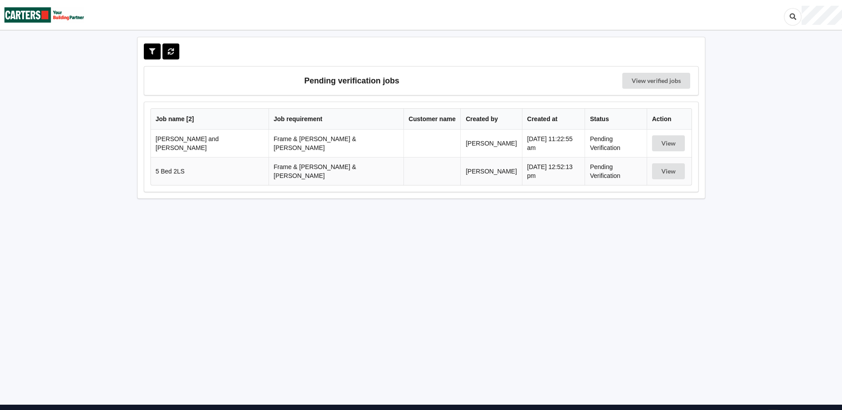
click at [200, 139] on td "[PERSON_NAME] and [PERSON_NAME]" at bounding box center [210, 144] width 118 height 28
click at [205, 144] on td "[PERSON_NAME] and [PERSON_NAME]" at bounding box center [210, 144] width 118 height 28
click at [659, 144] on button "View" at bounding box center [668, 143] width 33 height 16
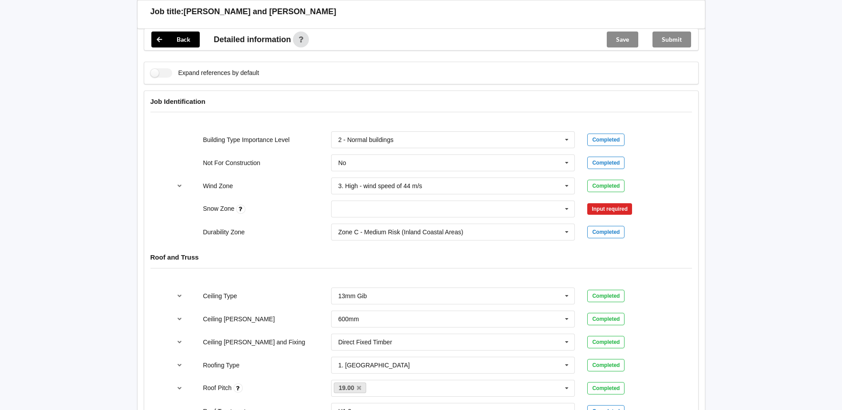
scroll to position [355, 0]
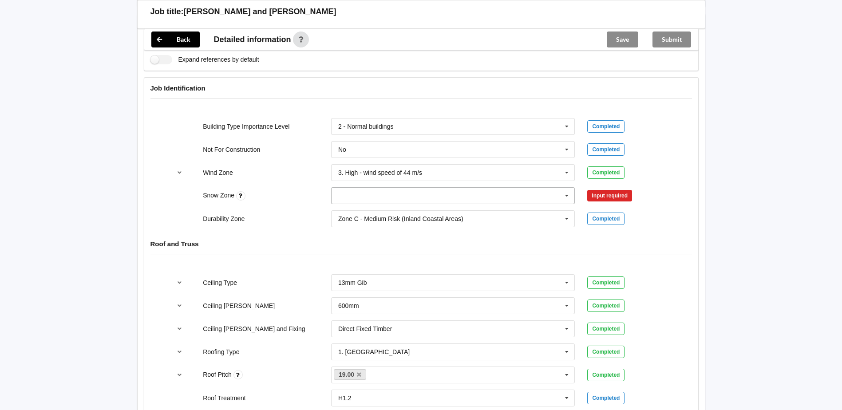
click at [558, 188] on input "text" at bounding box center [453, 196] width 243 height 16
click at [349, 257] on div "N3" at bounding box center [453, 261] width 243 height 16
click at [630, 189] on button "Confirm input" at bounding box center [613, 196] width 53 height 15
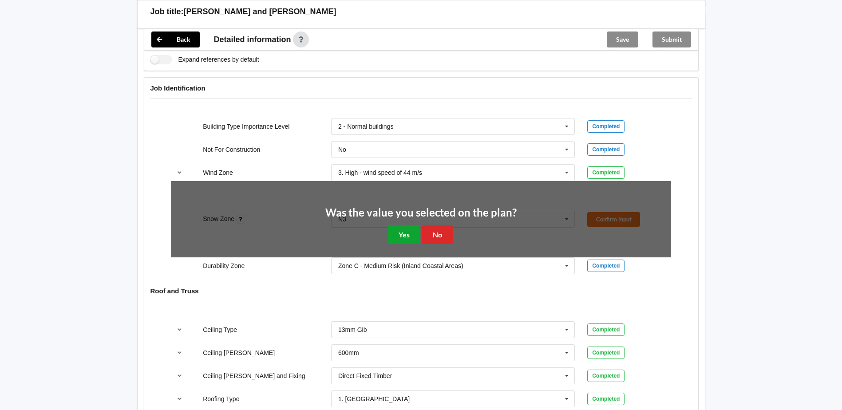
click at [404, 227] on button "Yes" at bounding box center [404, 235] width 32 height 18
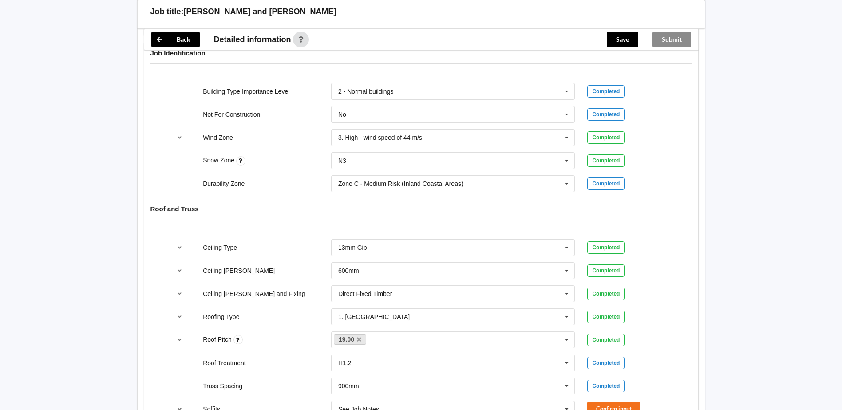
scroll to position [488, 0]
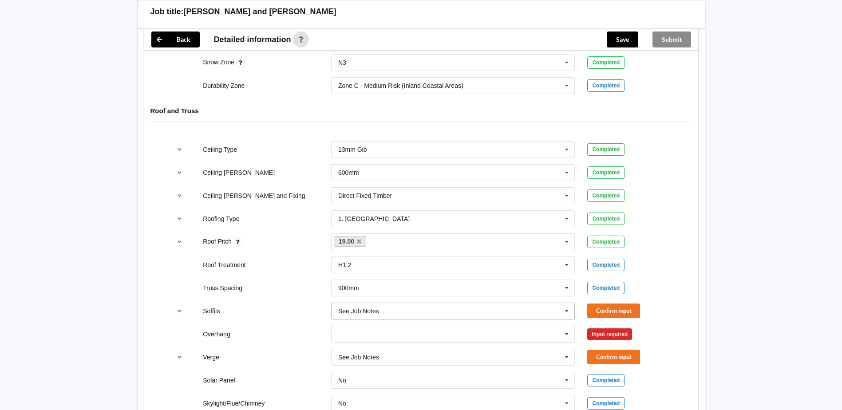
click at [570, 303] on icon at bounding box center [566, 311] width 13 height 16
click at [384, 404] on div "See Job Notes" at bounding box center [453, 410] width 243 height 16
click at [558, 328] on input "text" at bounding box center [453, 334] width 243 height 16
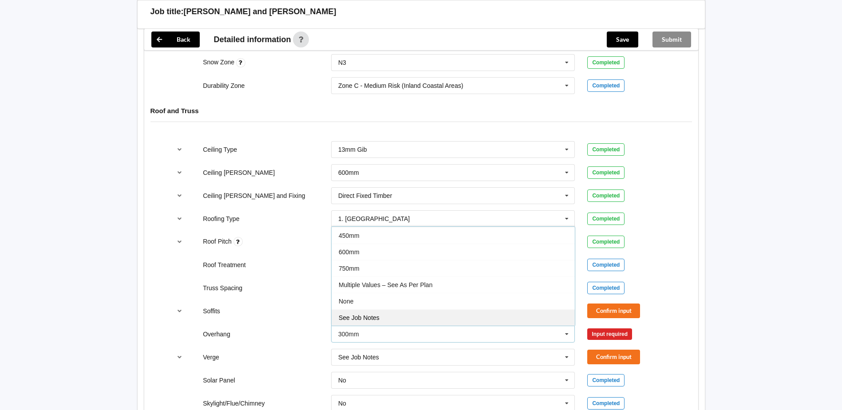
click at [395, 313] on div "See Job Notes" at bounding box center [453, 317] width 243 height 16
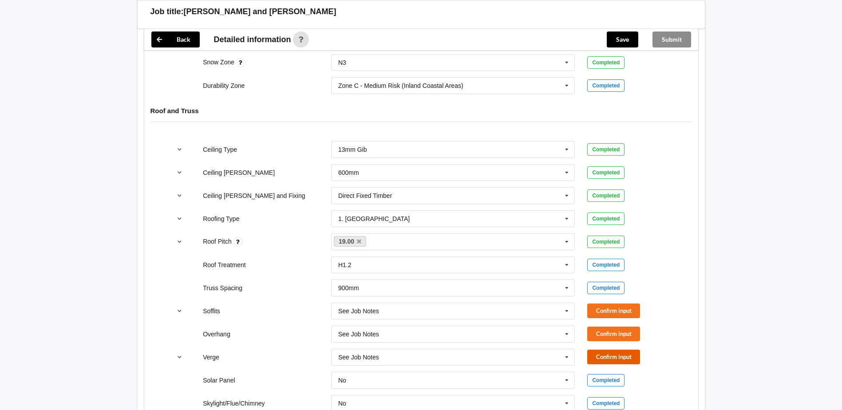
click at [610, 350] on button "Confirm input" at bounding box center [613, 357] width 53 height 15
drag, startPoint x: 604, startPoint y: 315, endPoint x: 611, endPoint y: 309, distance: 9.2
click at [606, 320] on div "Overhang See Job Notes 300mm 450mm 600mm 750mm Multiple Values – See As Per Pla…" at bounding box center [421, 334] width 513 height 29
drag, startPoint x: 607, startPoint y: 300, endPoint x: 631, endPoint y: 299, distance: 23.5
click at [608, 304] on button "Confirm input" at bounding box center [613, 311] width 53 height 15
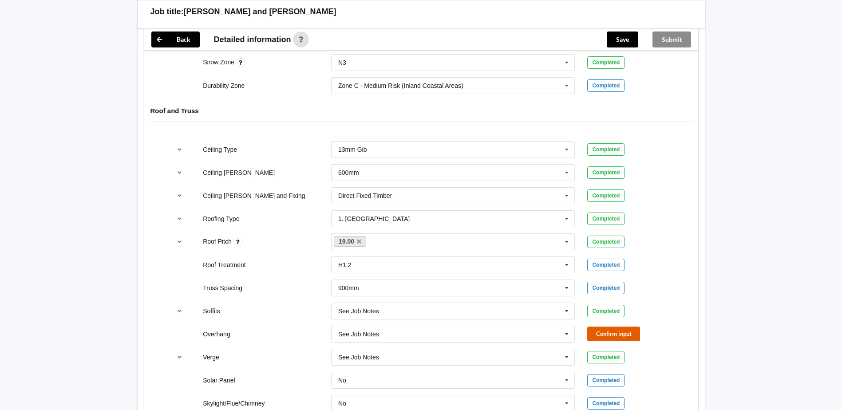
click at [612, 327] on button "Confirm input" at bounding box center [613, 334] width 53 height 15
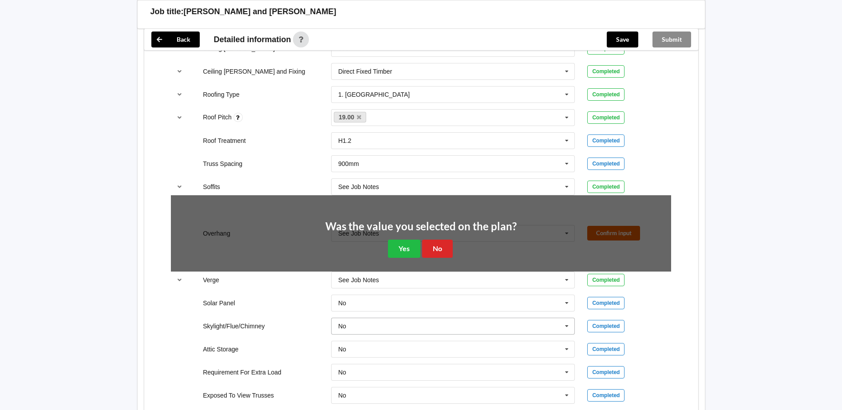
scroll to position [622, 0]
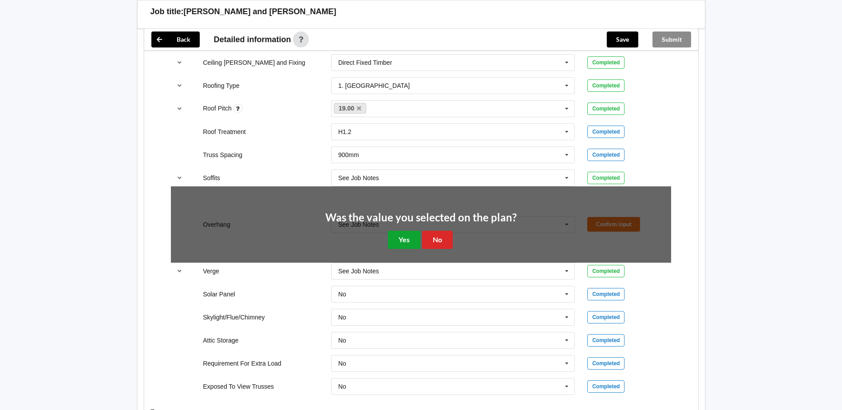
drag, startPoint x: 396, startPoint y: 225, endPoint x: 575, endPoint y: 271, distance: 184.4
click at [400, 231] on button "Yes" at bounding box center [404, 240] width 32 height 18
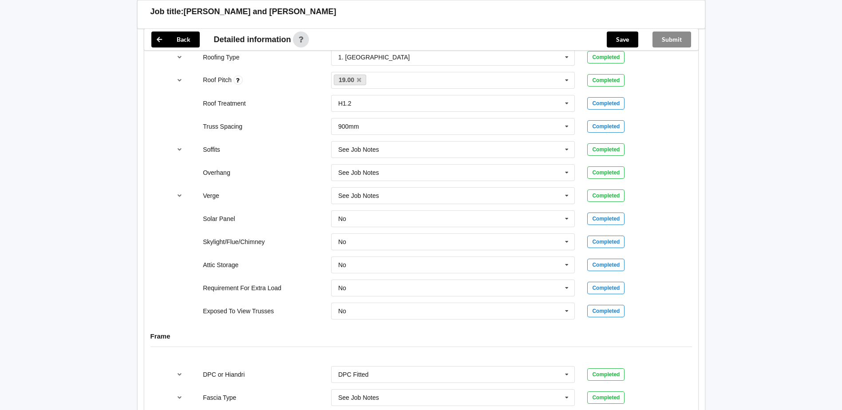
scroll to position [799, 0]
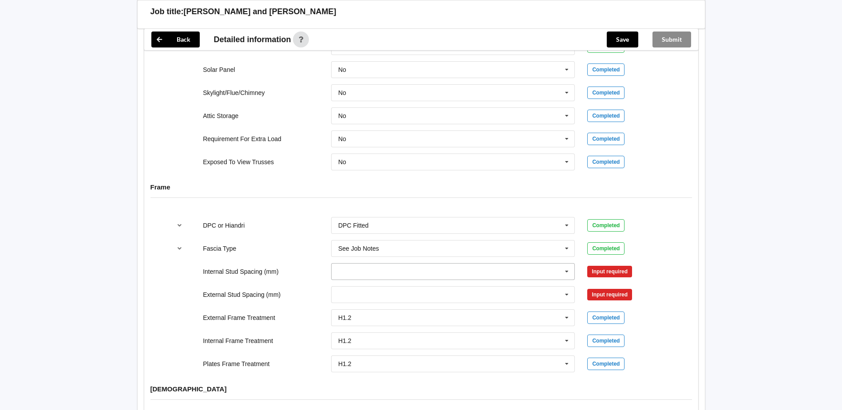
click at [567, 264] on icon at bounding box center [566, 272] width 13 height 16
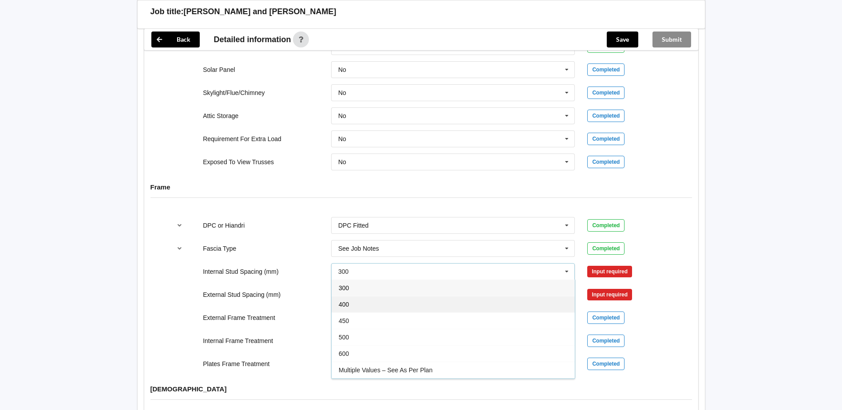
click at [383, 296] on div "400" at bounding box center [453, 304] width 243 height 16
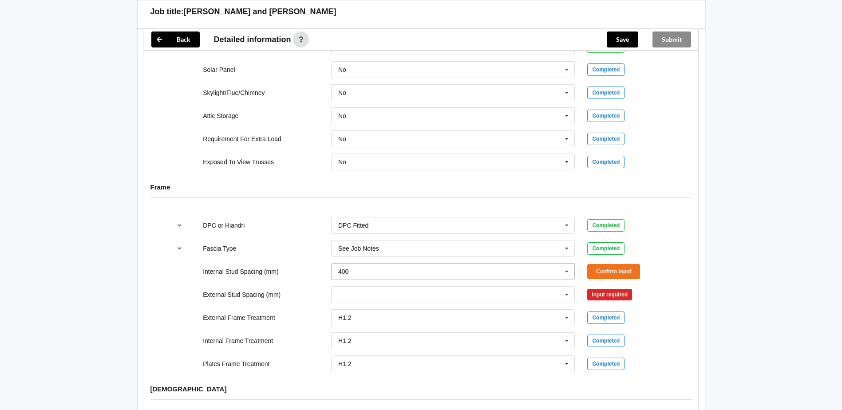
click at [566, 264] on icon at bounding box center [566, 272] width 13 height 16
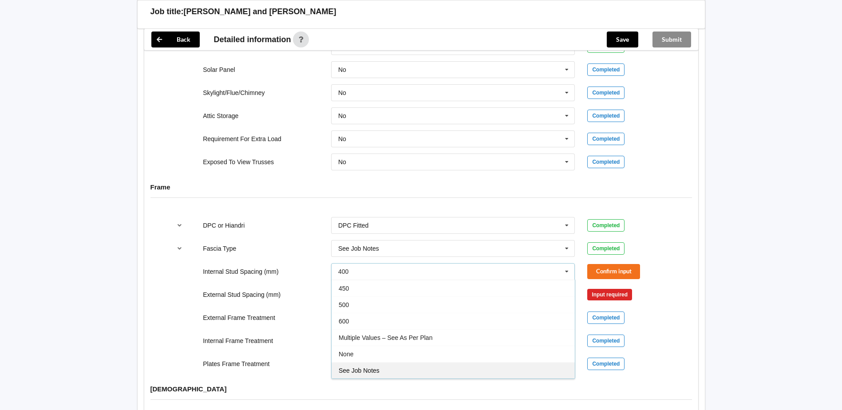
drag, startPoint x: 388, startPoint y: 365, endPoint x: 392, endPoint y: 360, distance: 6.3
click at [388, 364] on div "See Job Notes" at bounding box center [453, 370] width 243 height 16
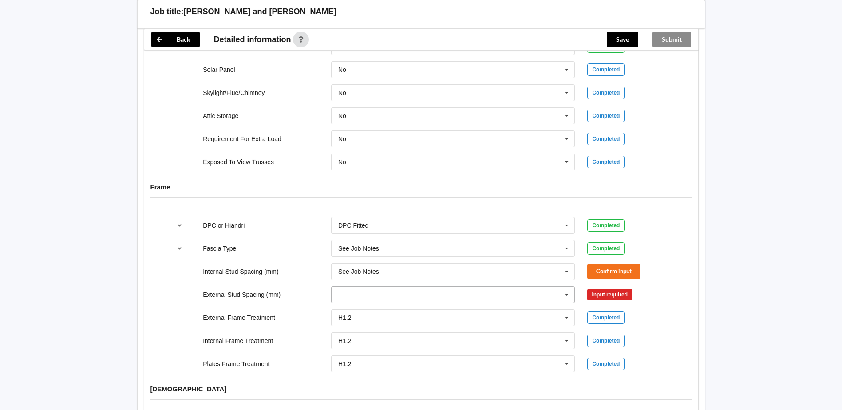
drag, startPoint x: 568, startPoint y: 284, endPoint x: 511, endPoint y: 295, distance: 58.7
click at [566, 287] on icon at bounding box center [566, 295] width 13 height 16
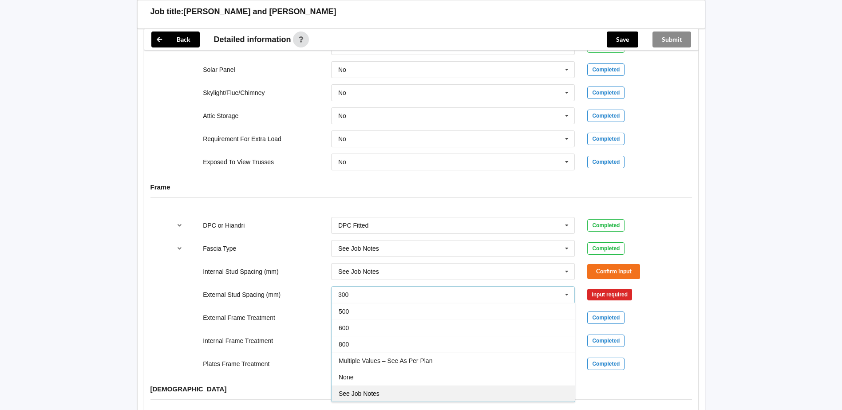
click at [395, 387] on div "See Job Notes" at bounding box center [453, 393] width 243 height 16
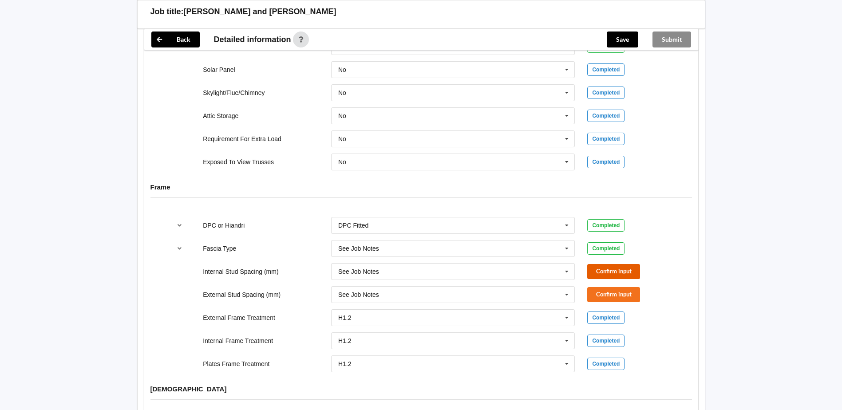
click at [614, 264] on button "Confirm input" at bounding box center [613, 271] width 53 height 15
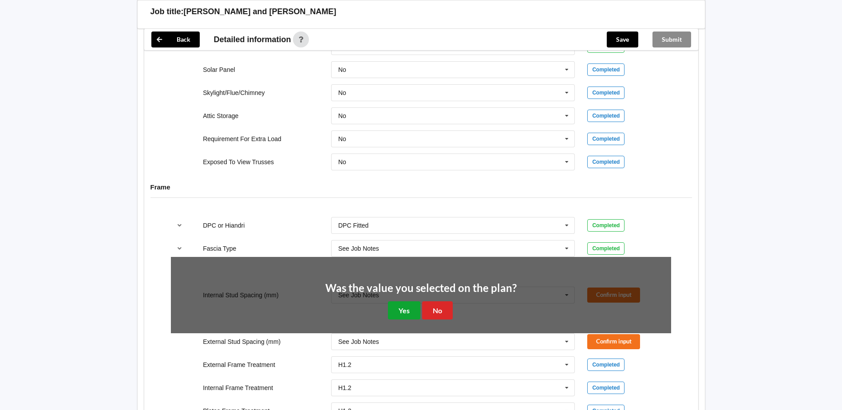
drag, startPoint x: 412, startPoint y: 303, endPoint x: 503, endPoint y: 297, distance: 91.7
click at [413, 302] on button "Yes" at bounding box center [404, 310] width 32 height 18
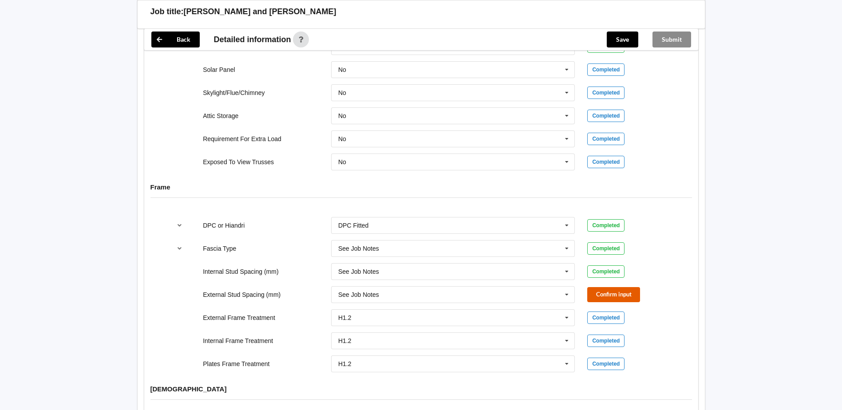
click at [600, 289] on button "Confirm input" at bounding box center [613, 294] width 53 height 15
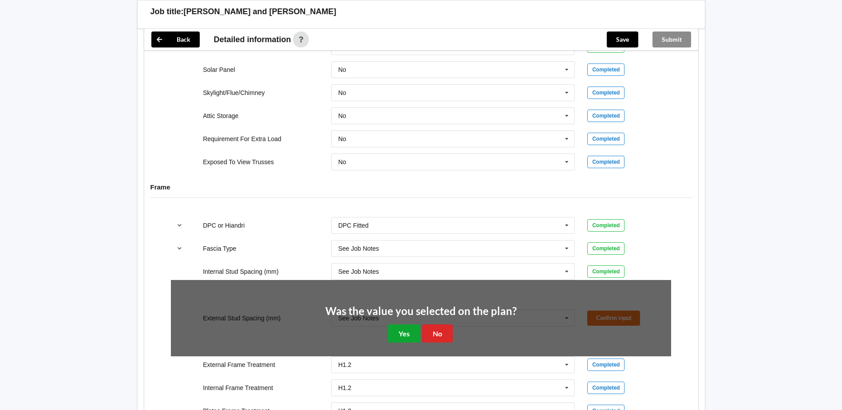
drag, startPoint x: 403, startPoint y: 324, endPoint x: 404, endPoint y: 317, distance: 6.4
click at [403, 325] on button "Yes" at bounding box center [404, 334] width 32 height 18
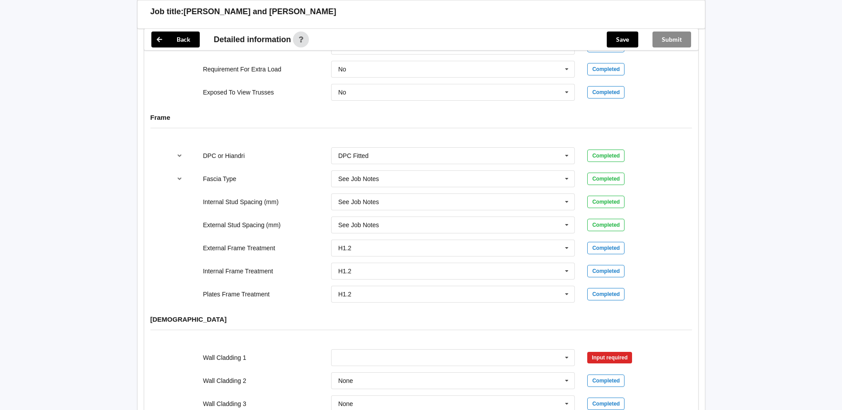
scroll to position [977, 0]
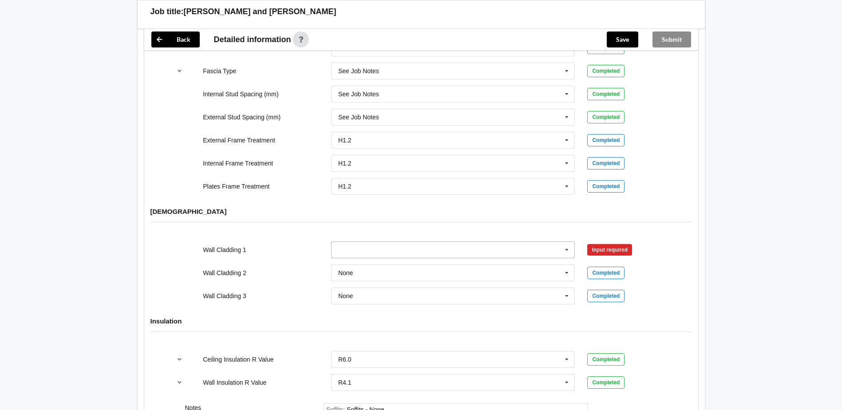
click at [570, 243] on icon at bounding box center [566, 250] width 13 height 16
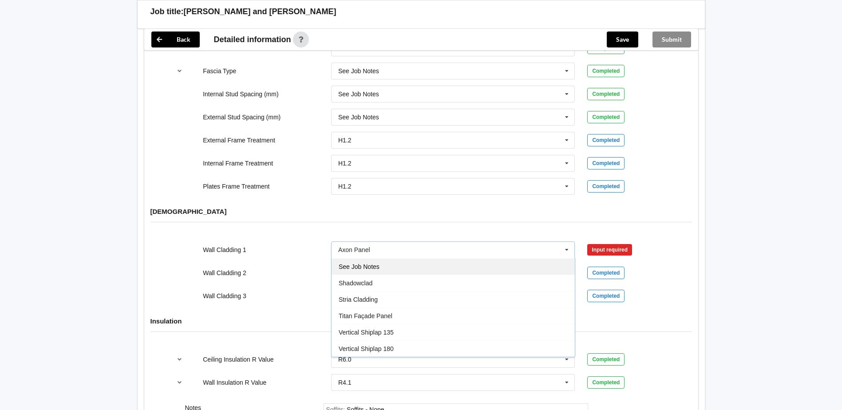
click at [377, 263] on span "See Job Notes" at bounding box center [359, 266] width 41 height 7
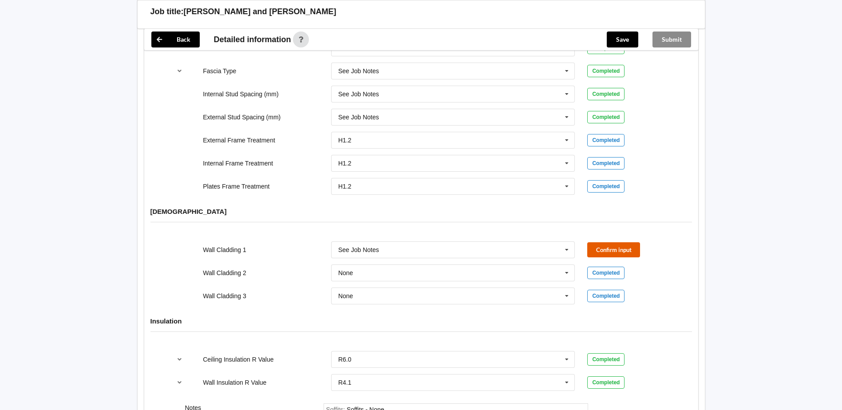
click at [613, 242] on button "Confirm input" at bounding box center [613, 249] width 53 height 15
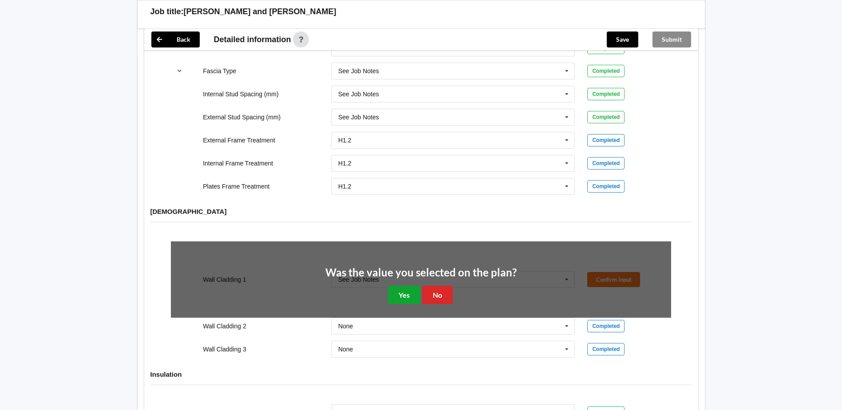
click at [403, 286] on button "Yes" at bounding box center [404, 295] width 32 height 18
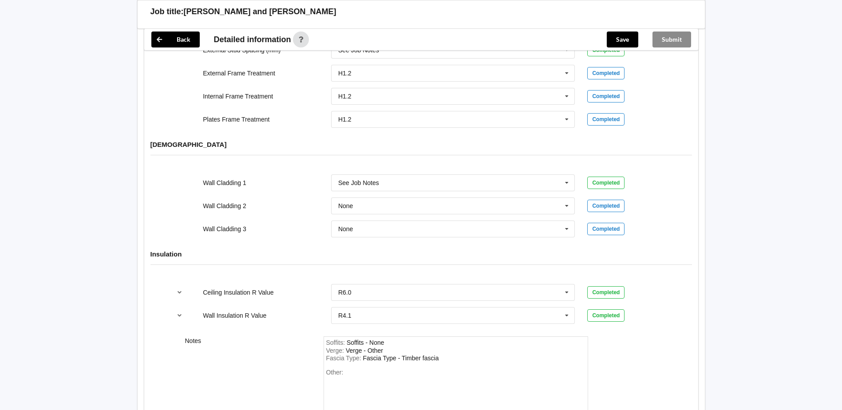
scroll to position [1122, 0]
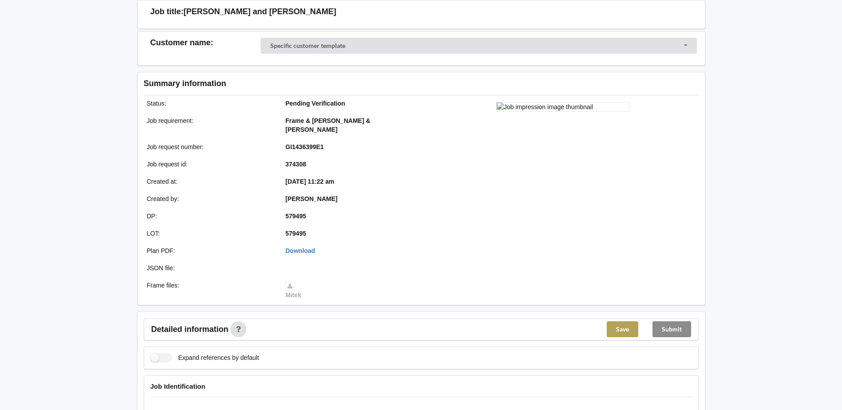
click at [623, 322] on button "Save" at bounding box center [623, 329] width 32 height 16
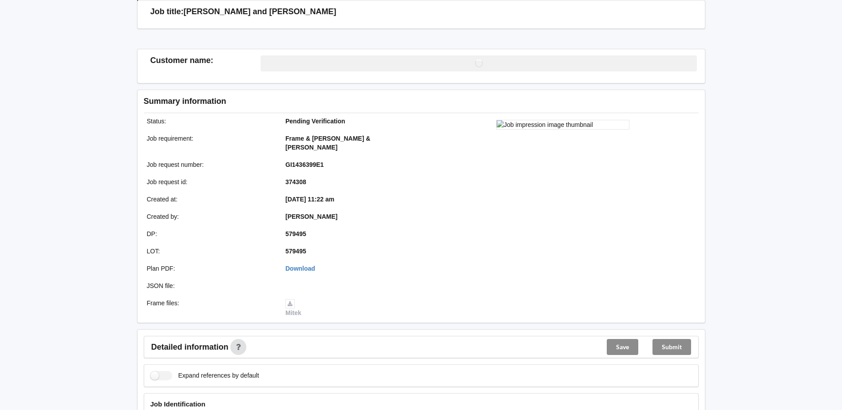
scroll to position [57, 0]
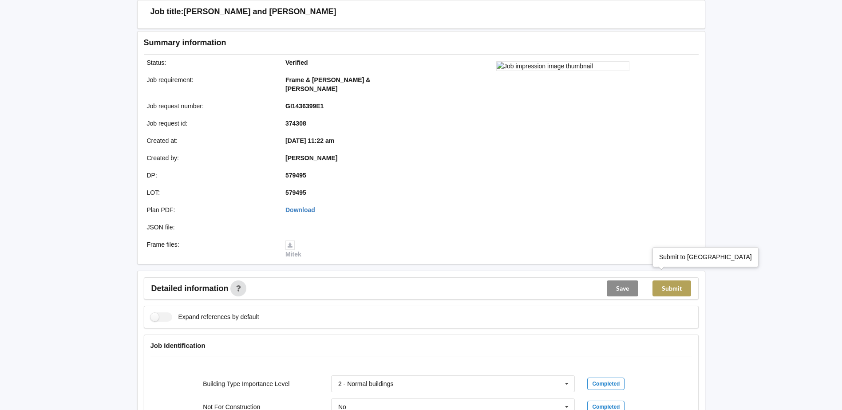
click at [676, 281] on button "Submit" at bounding box center [672, 289] width 39 height 16
